Goal: Book appointment/travel/reservation

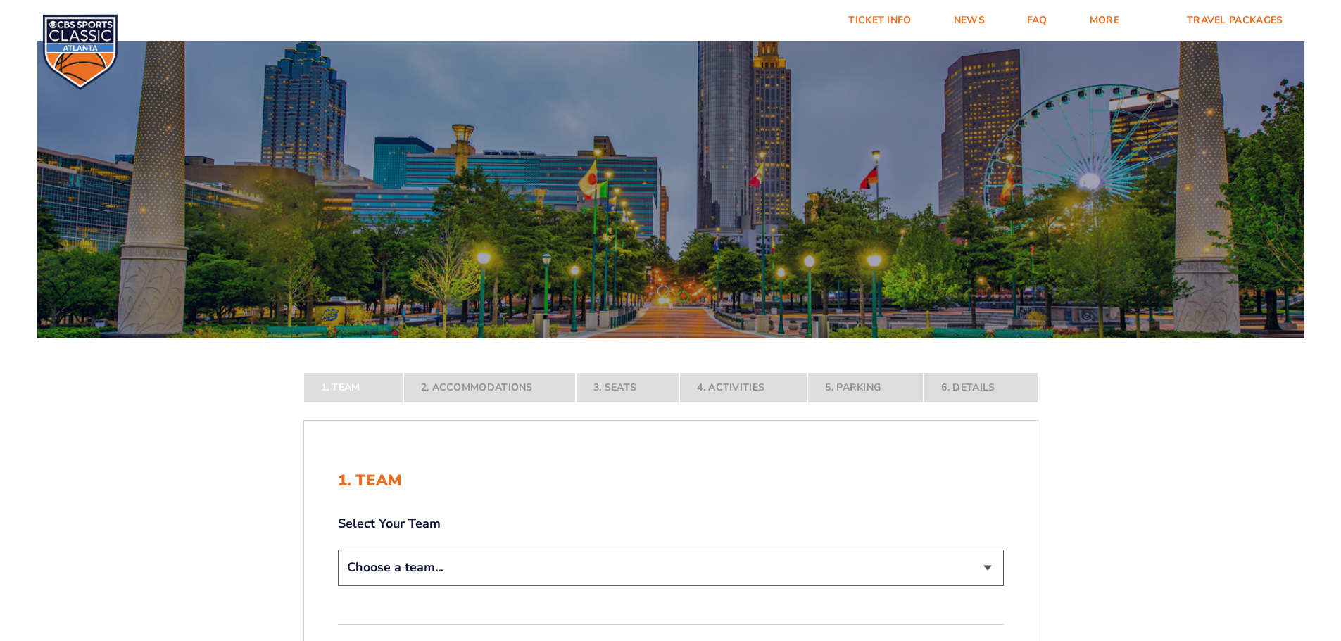
click at [996, 569] on select "Choose a team... [US_STATE] Wildcats [US_STATE] State Buckeyes [US_STATE] Tar H…" at bounding box center [671, 568] width 666 height 36
select select "12956"
click at [338, 586] on select "Choose a team... [US_STATE] Wildcats [US_STATE] State Buckeyes [US_STATE] Tar H…" at bounding box center [671, 568] width 666 height 36
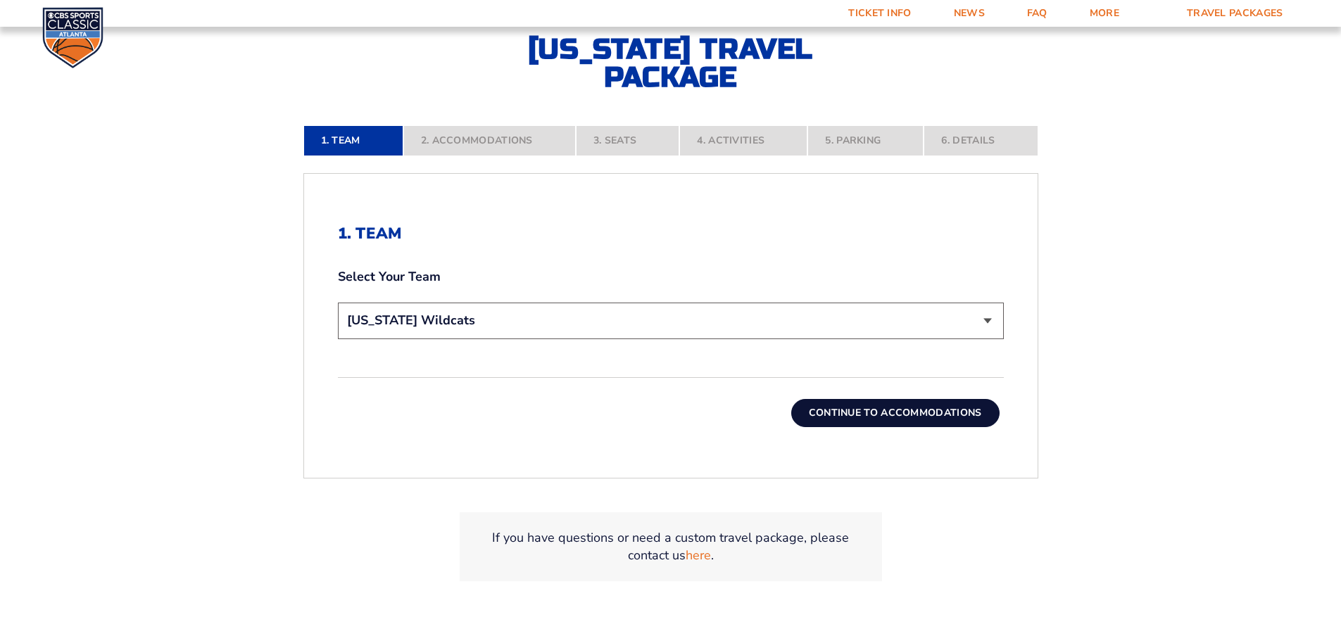
scroll to position [352, 0]
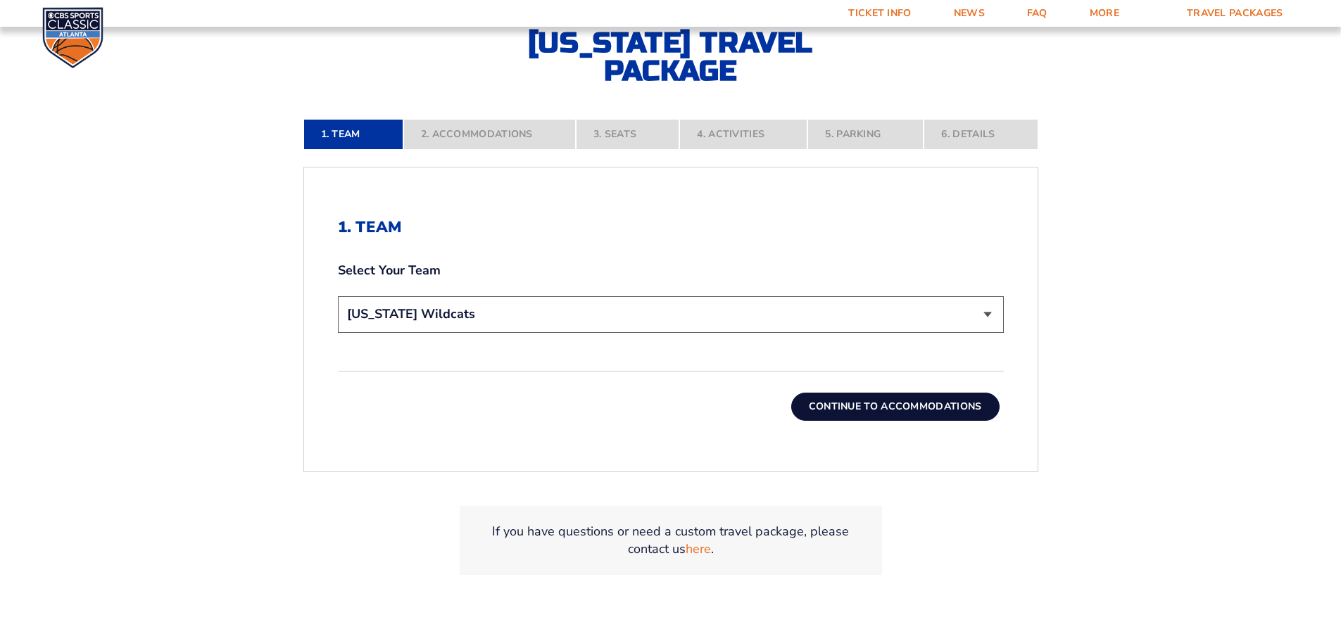
click at [899, 408] on button "Continue To Accommodations" at bounding box center [895, 407] width 208 height 28
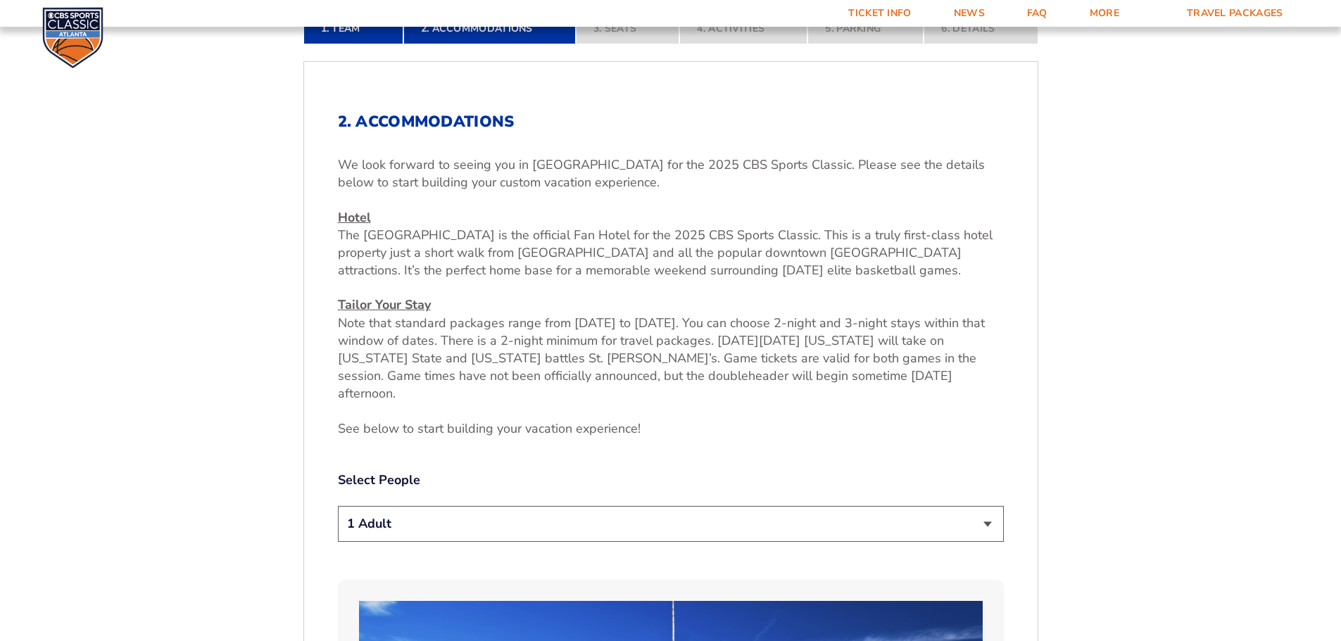
scroll to position [515, 0]
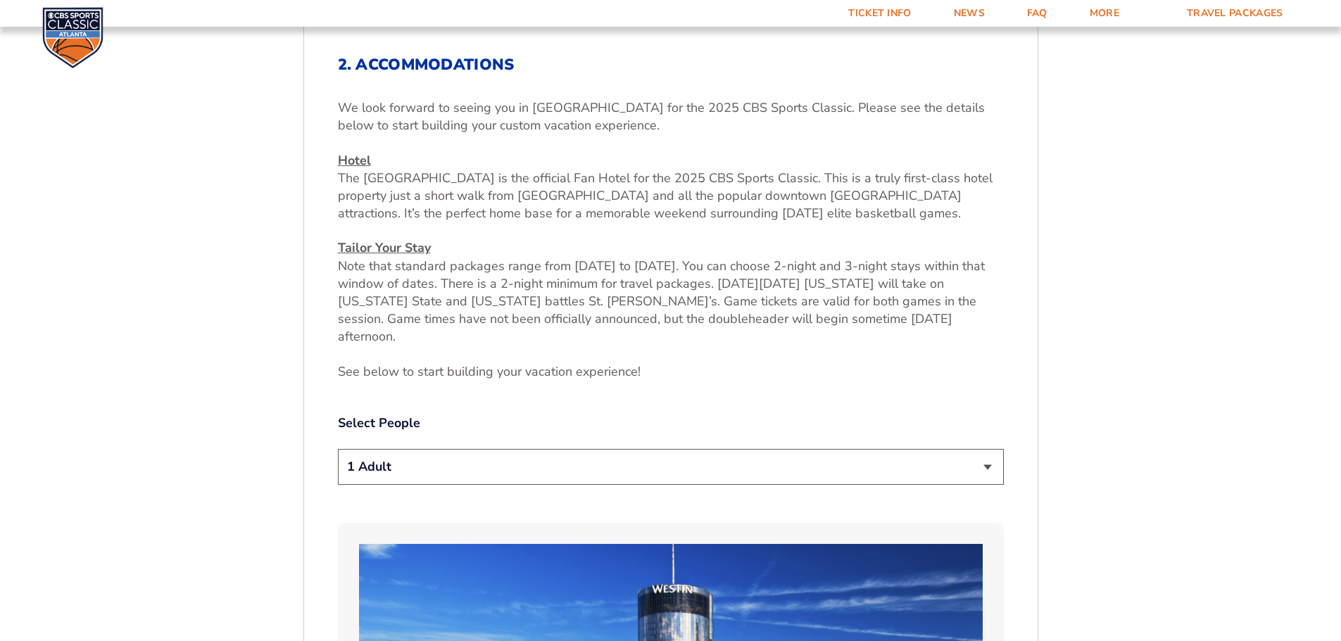
click at [991, 454] on select "1 Adult 2 Adults 3 Adults 4 Adults 2 Adults + 1 Child 2 Adults + 2 Children 2 A…" at bounding box center [671, 467] width 666 height 36
select select "2 Adults"
click at [338, 449] on select "1 Adult 2 Adults 3 Adults 4 Adults 2 Adults + 1 Child 2 Adults + 2 Children 2 A…" at bounding box center [671, 467] width 666 height 36
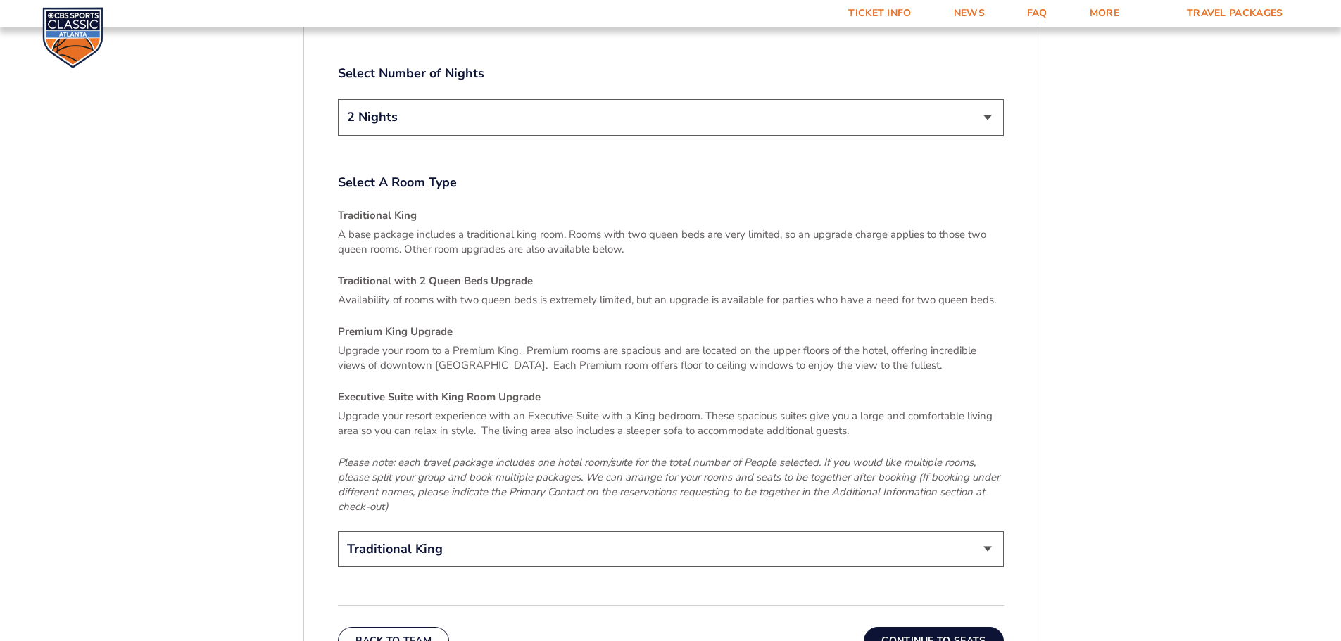
scroll to position [2064, 0]
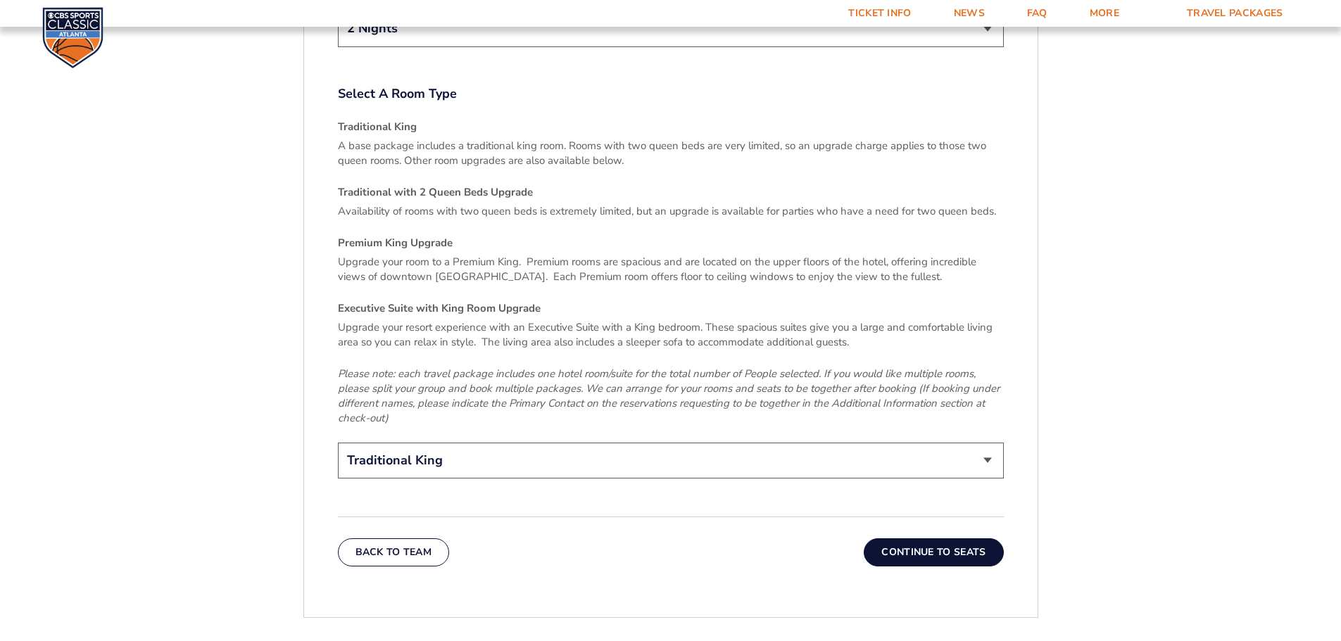
click at [991, 443] on select "Traditional King Traditional with 2 Queen Beds Upgrade (+$45 per night) Premium…" at bounding box center [671, 461] width 666 height 36
click at [338, 443] on select "Traditional King Traditional with 2 Queen Beds Upgrade (+$45 per night) Premium…" at bounding box center [671, 461] width 666 height 36
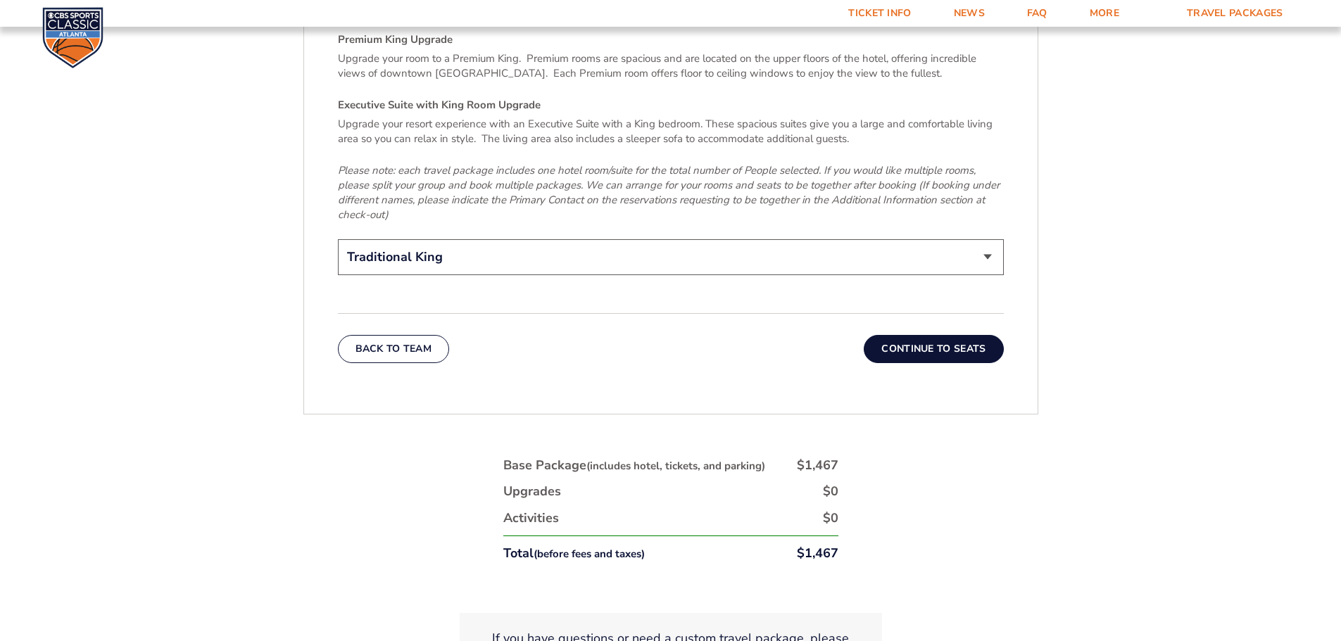
scroll to position [2345, 0]
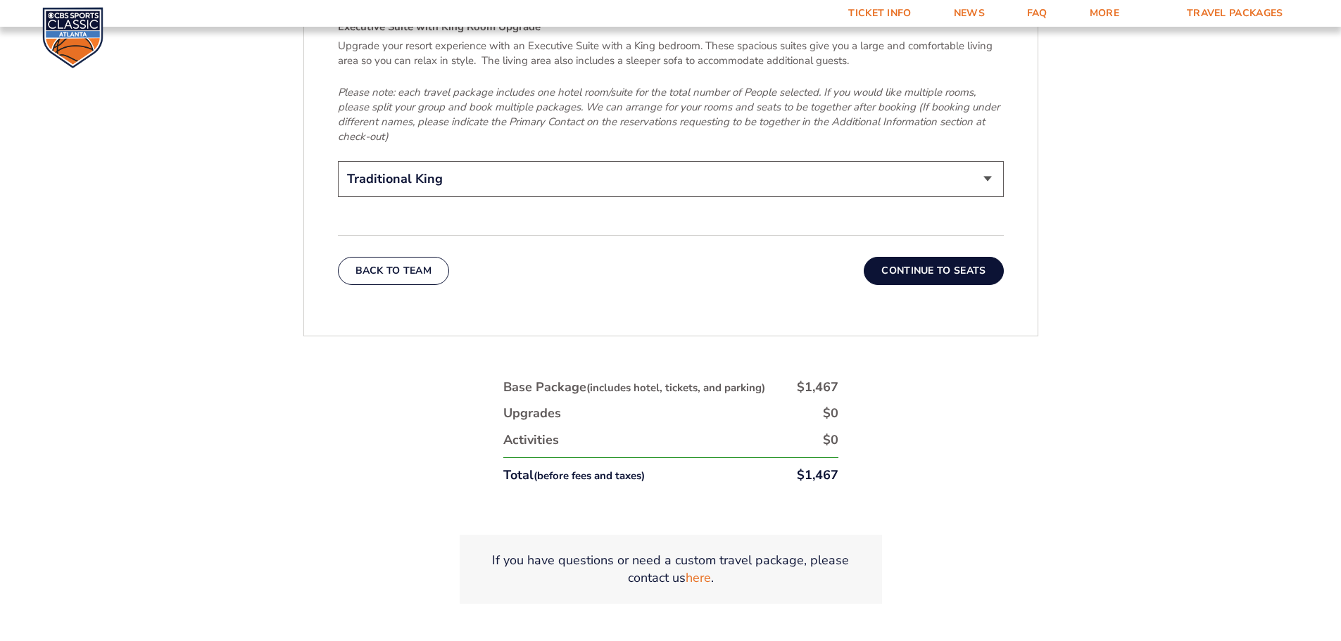
click at [919, 257] on button "Continue To Seats" at bounding box center [933, 271] width 139 height 28
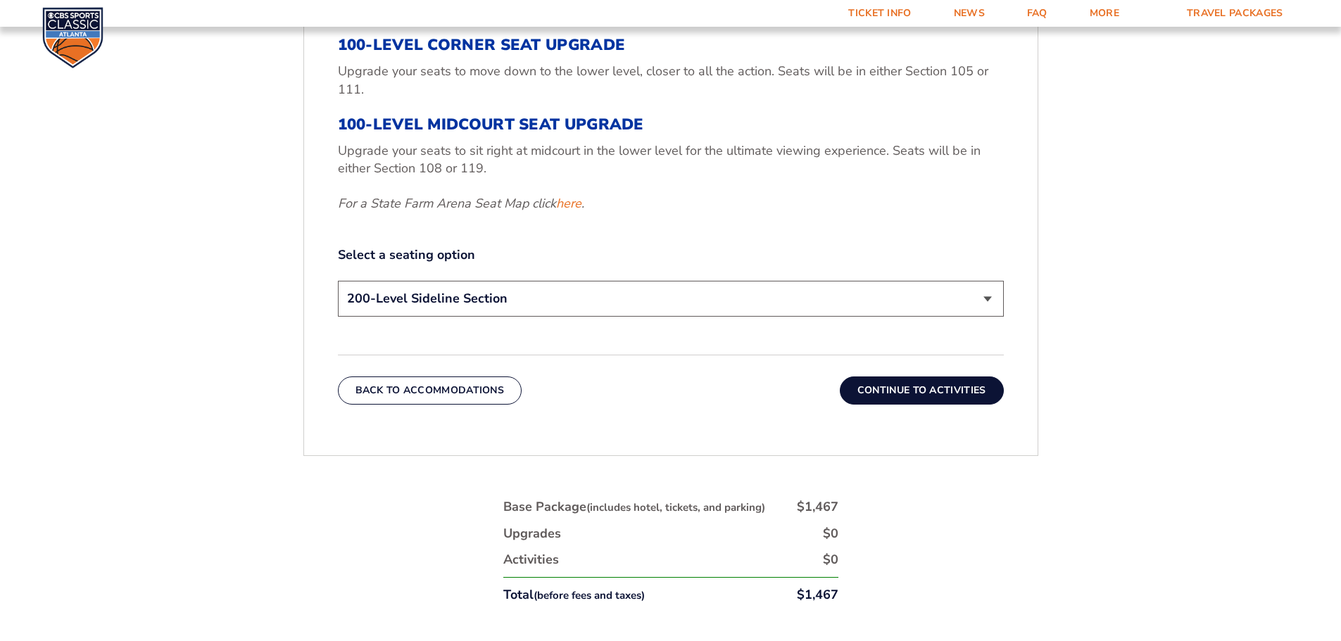
scroll to position [726, 0]
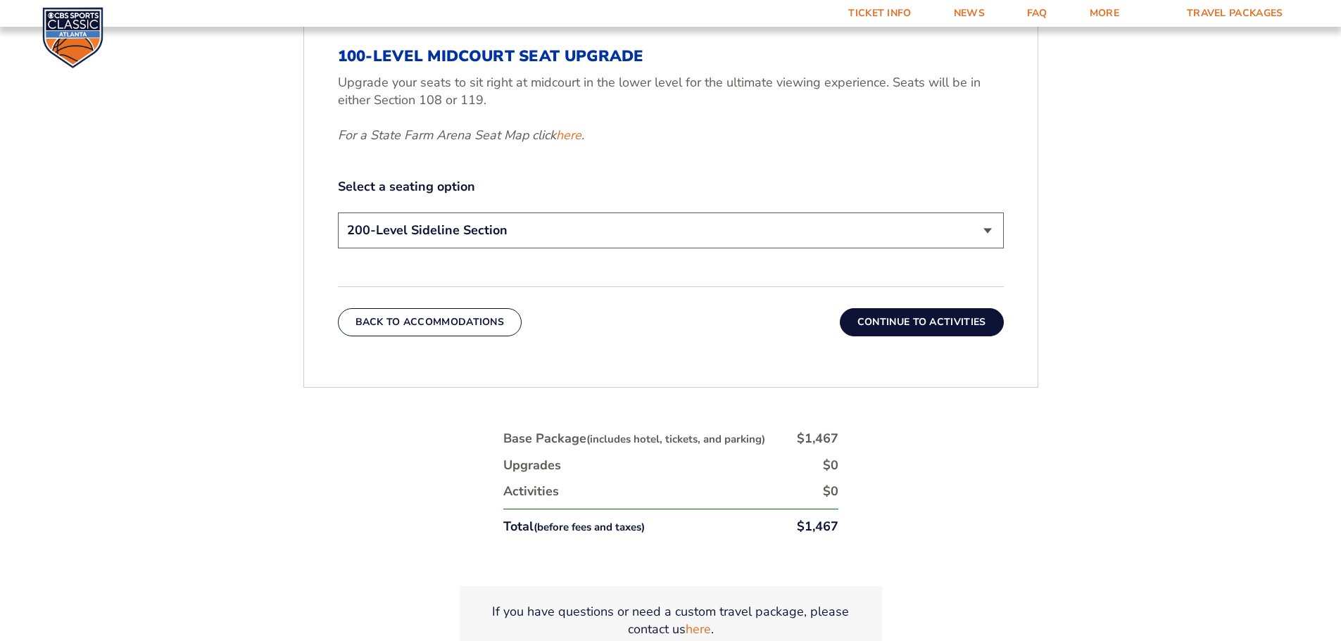
click at [936, 320] on button "Continue To Activities" at bounding box center [922, 322] width 164 height 28
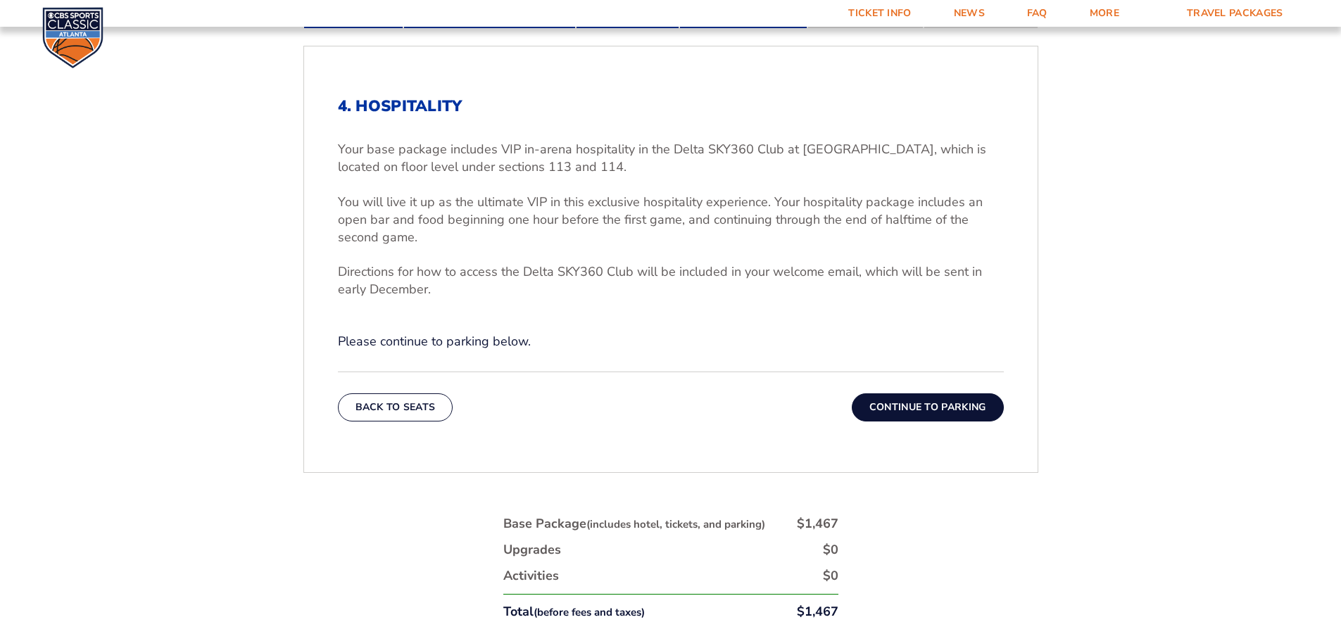
scroll to position [515, 0]
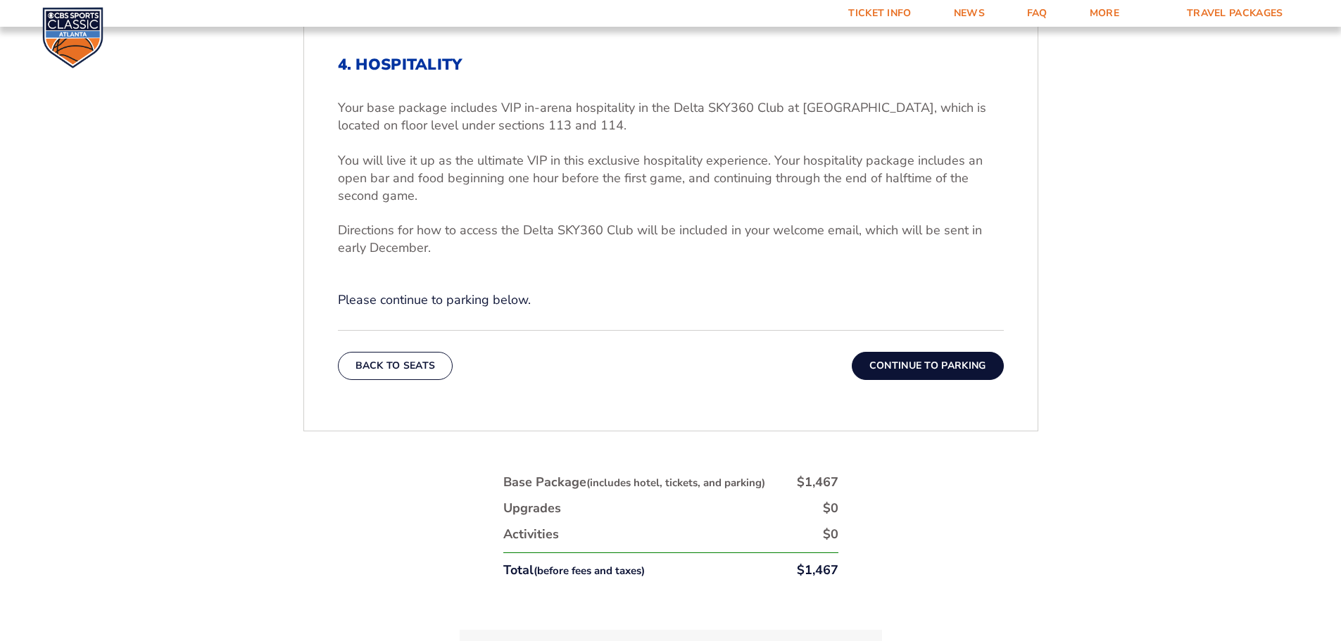
click at [930, 356] on button "Continue To Parking" at bounding box center [928, 366] width 152 height 28
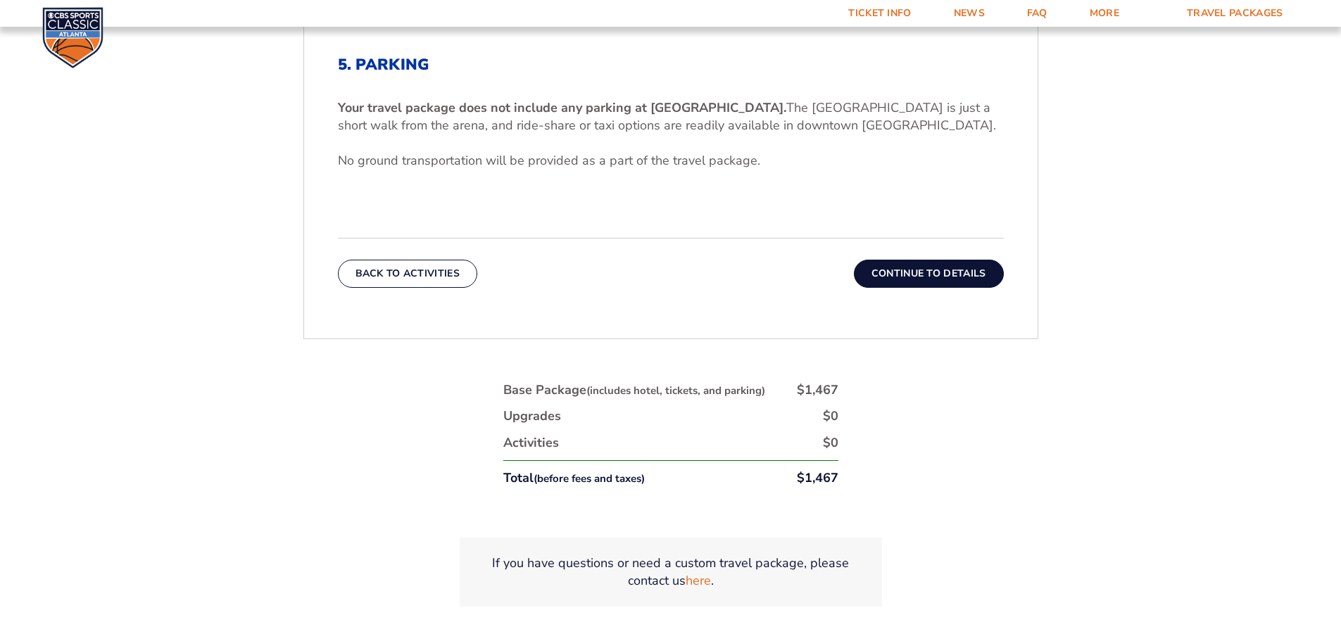
click at [919, 268] on button "Continue To Details" at bounding box center [929, 274] width 150 height 28
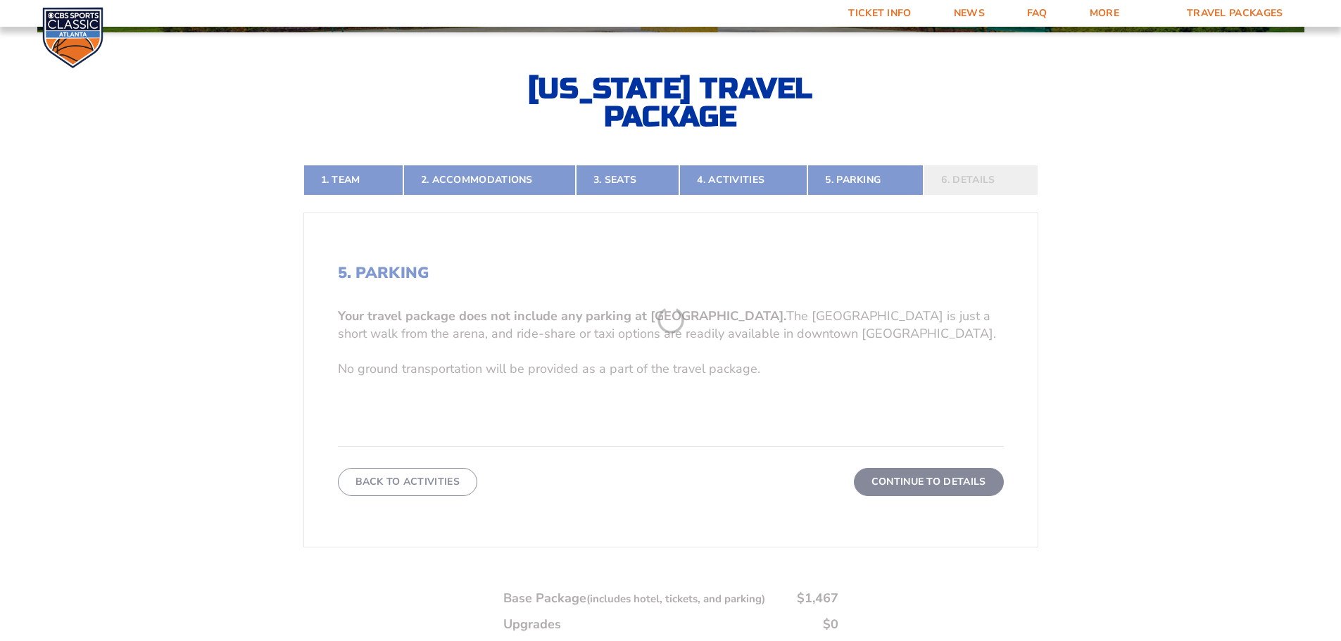
scroll to position [303, 0]
